Goal: Task Accomplishment & Management: Use online tool/utility

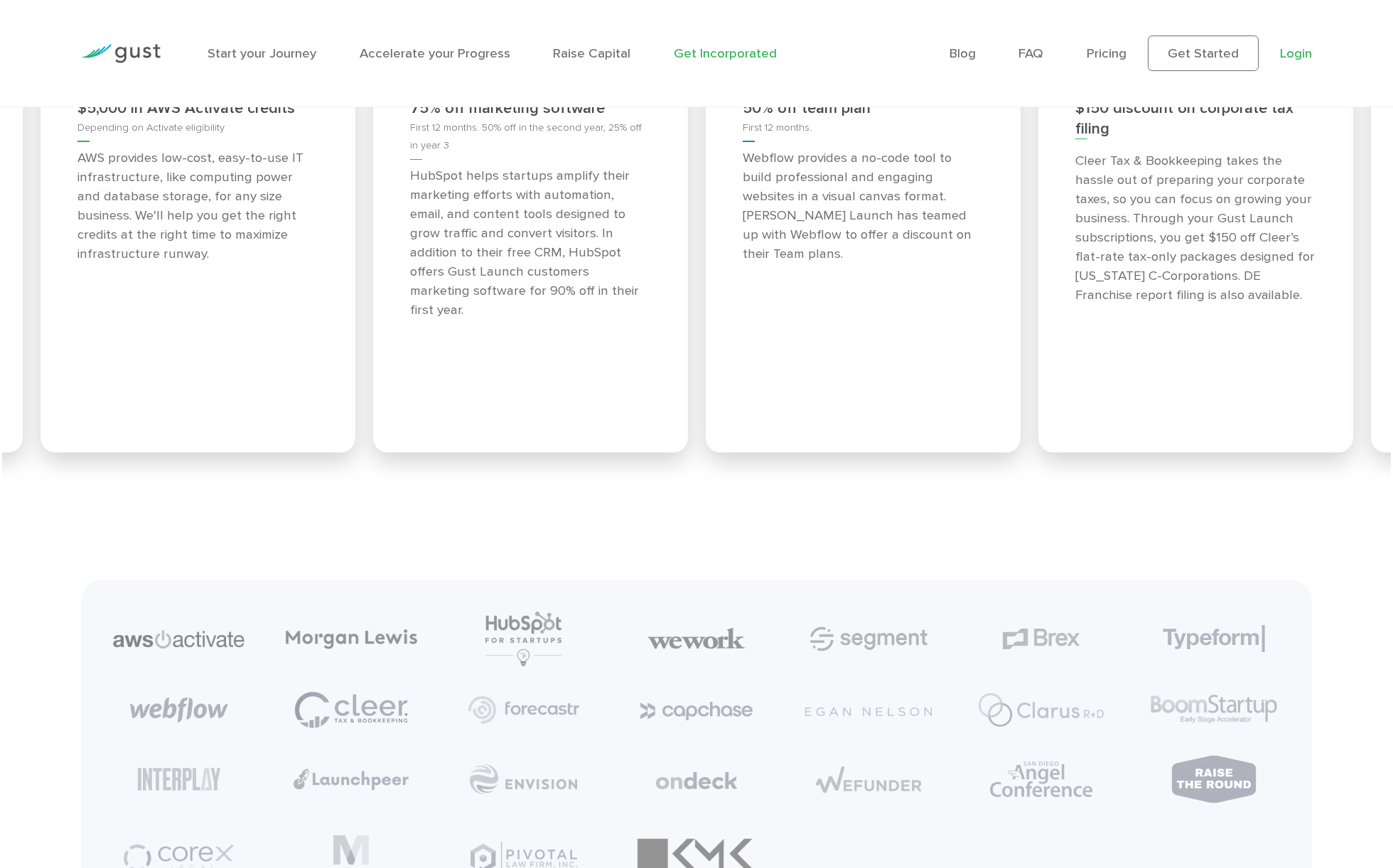
click at [1289, 59] on link "Login" at bounding box center [1296, 53] width 32 height 16
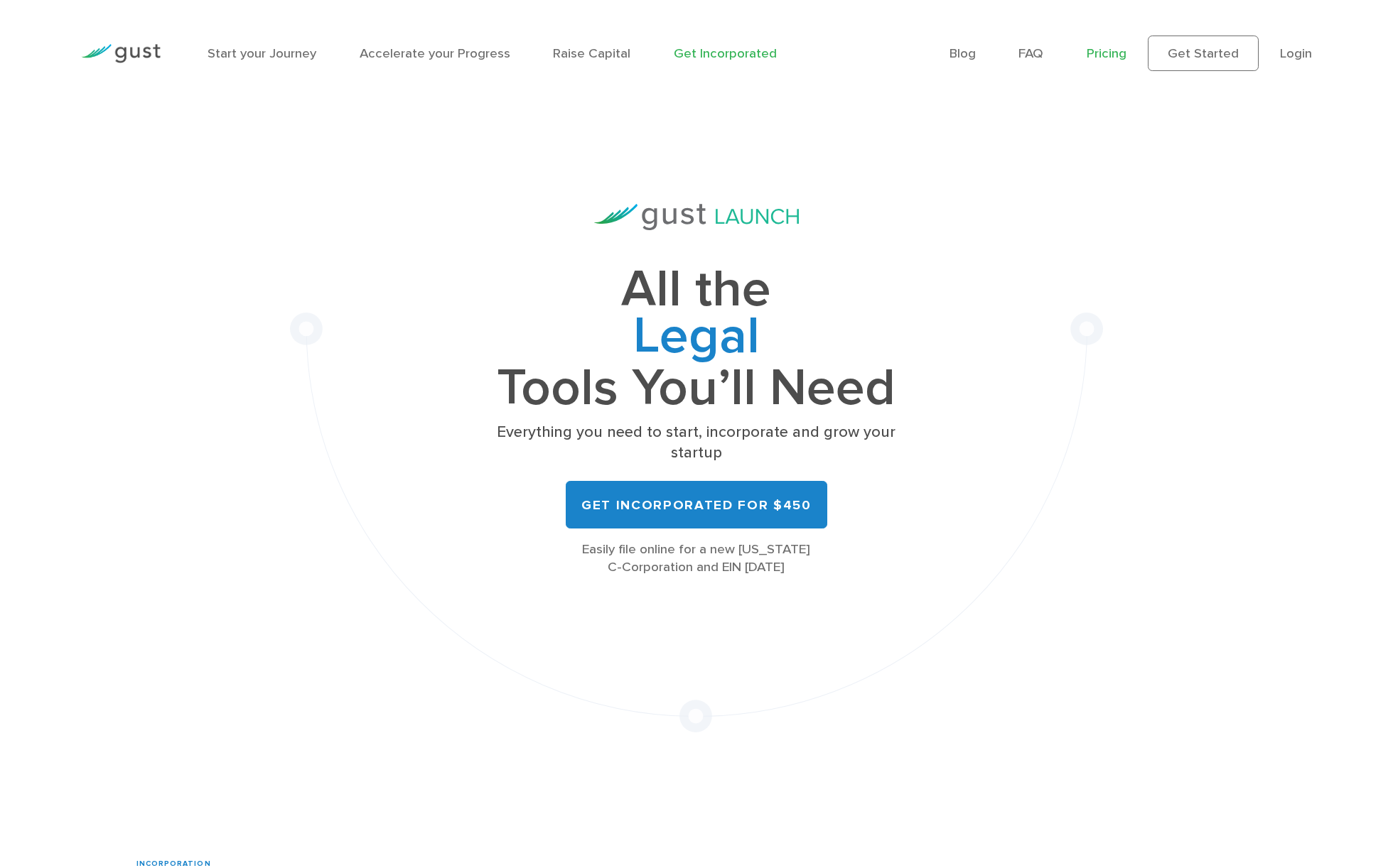
click at [1110, 58] on link "Pricing" at bounding box center [1106, 53] width 40 height 16
click at [653, 481] on link "Get Incorporated for $450" at bounding box center [695, 505] width 260 height 47
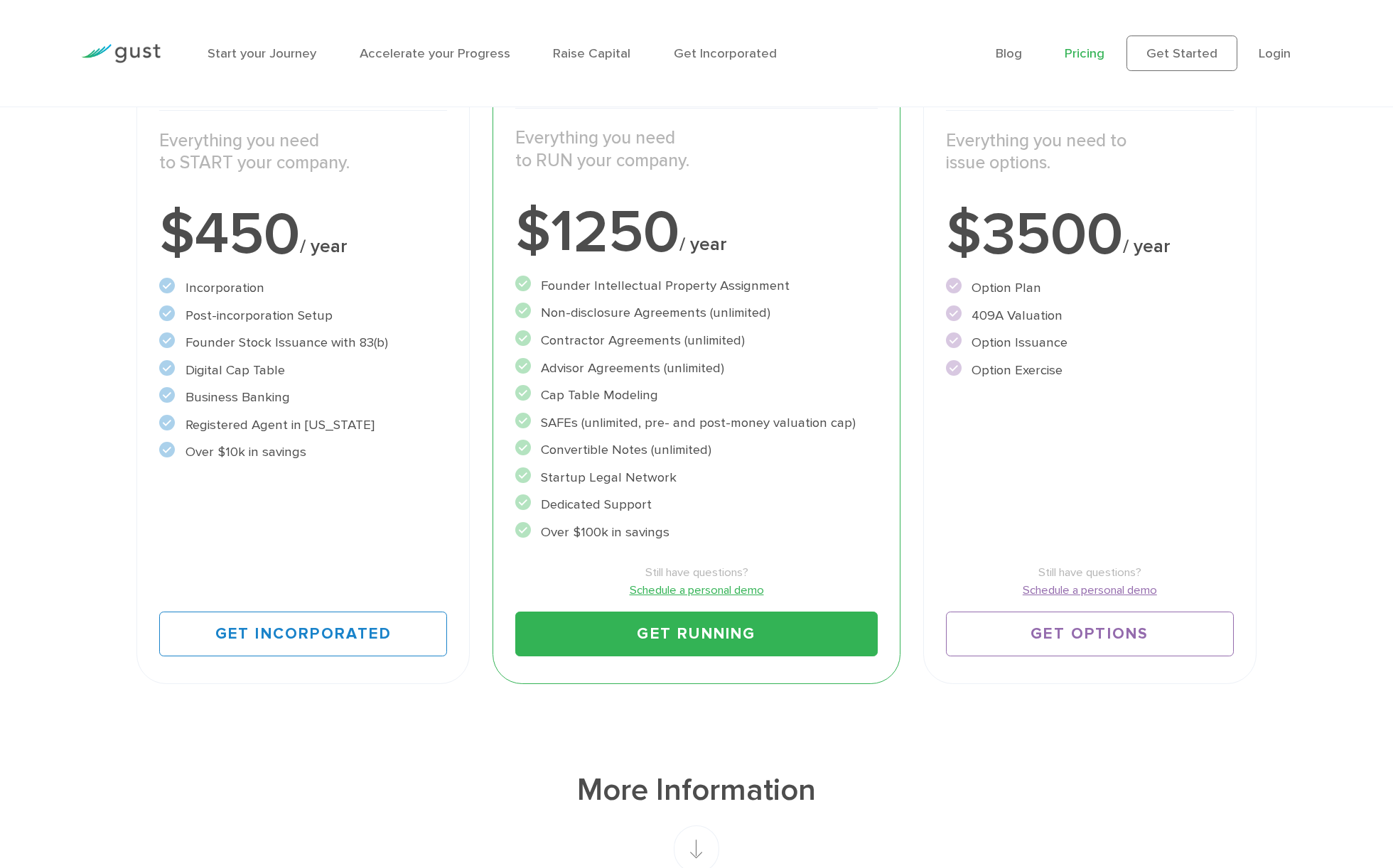
scroll to position [356, 0]
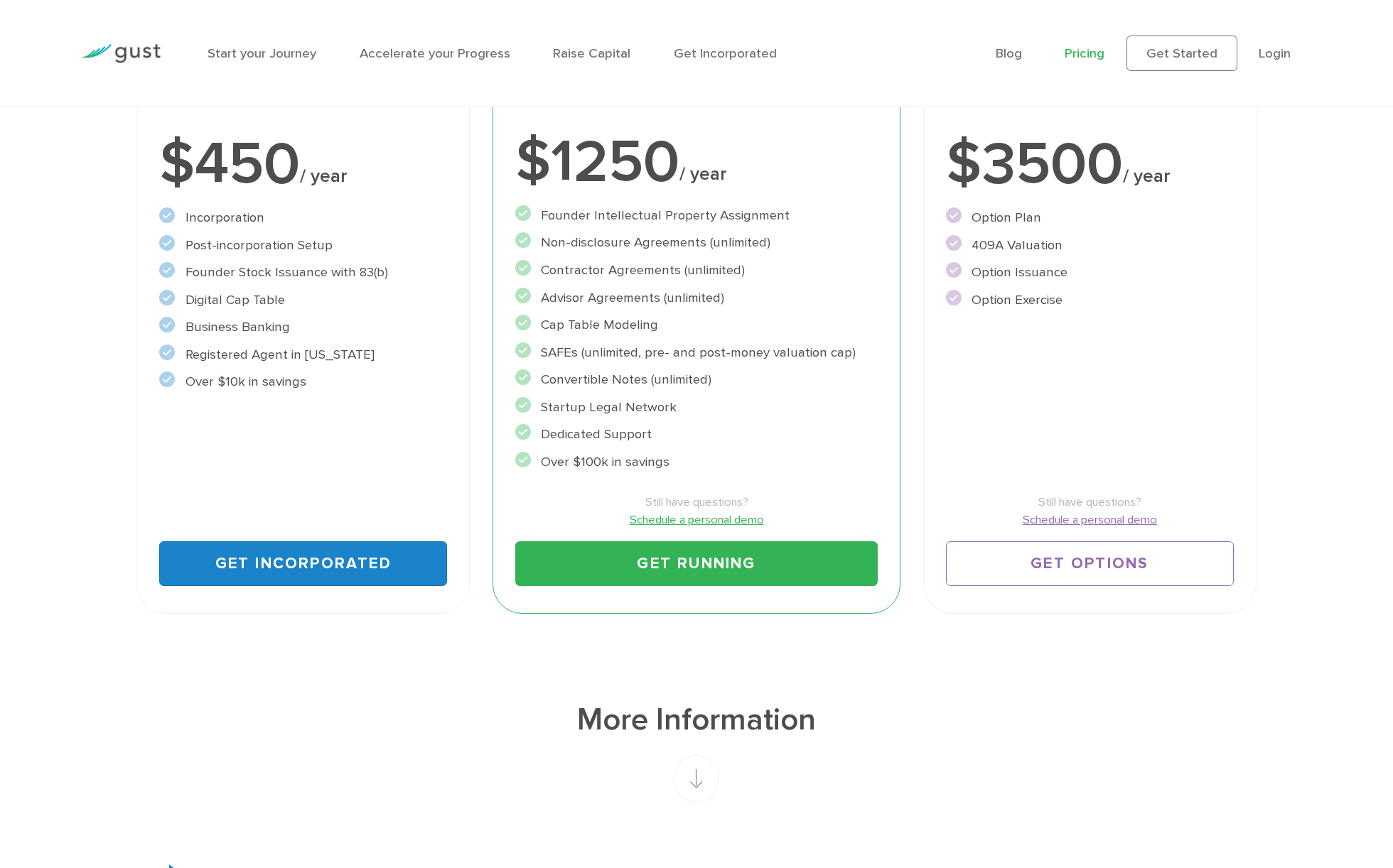
click at [274, 569] on link "Get Incorporated" at bounding box center [303, 564] width 287 height 45
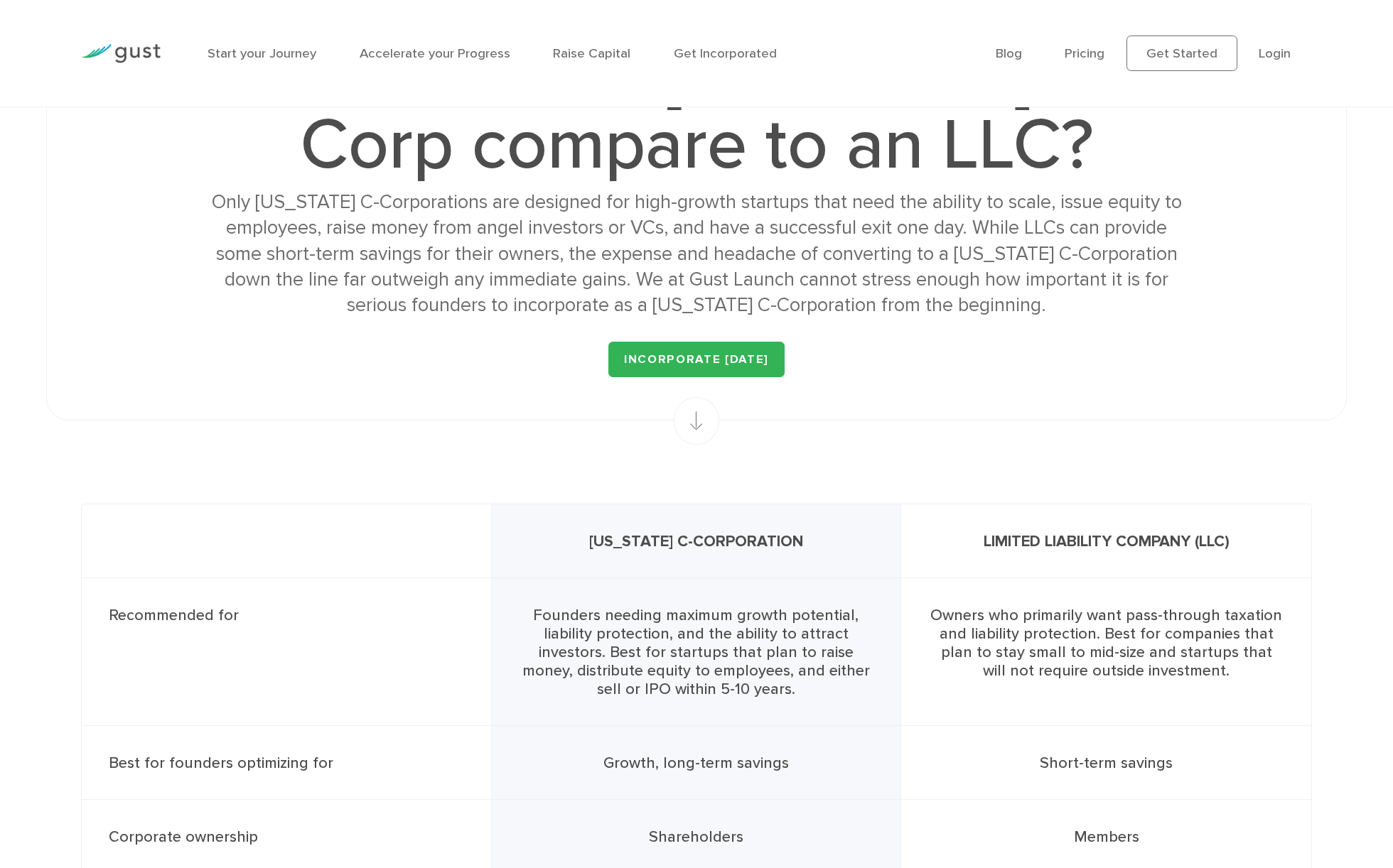
scroll to position [71, 0]
